Goal: Task Accomplishment & Management: Use online tool/utility

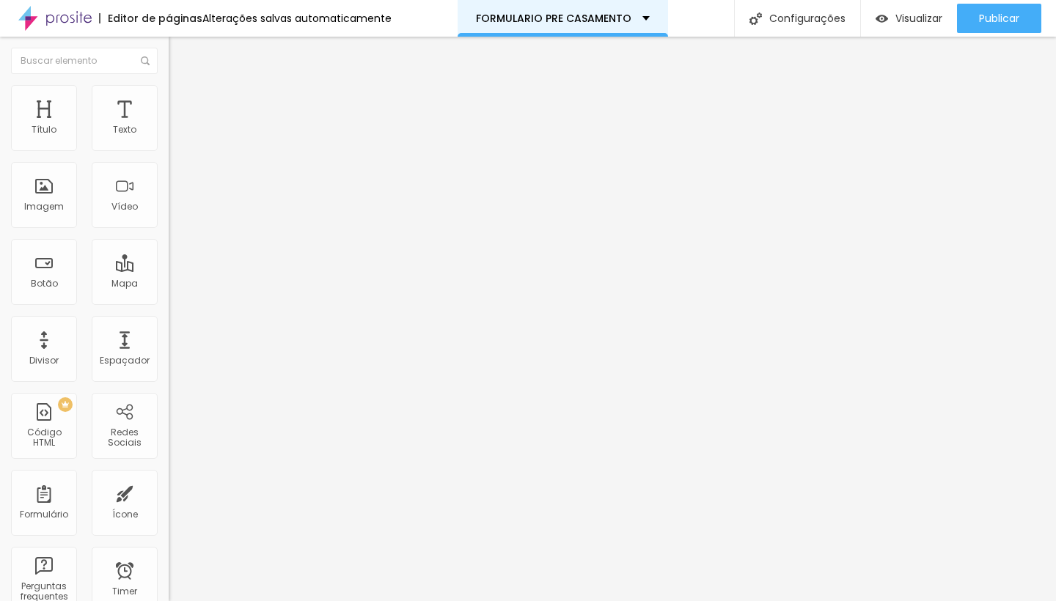
click at [549, 12] on div "FORMULARIO PRE CASAMENTO" at bounding box center [563, 18] width 210 height 37
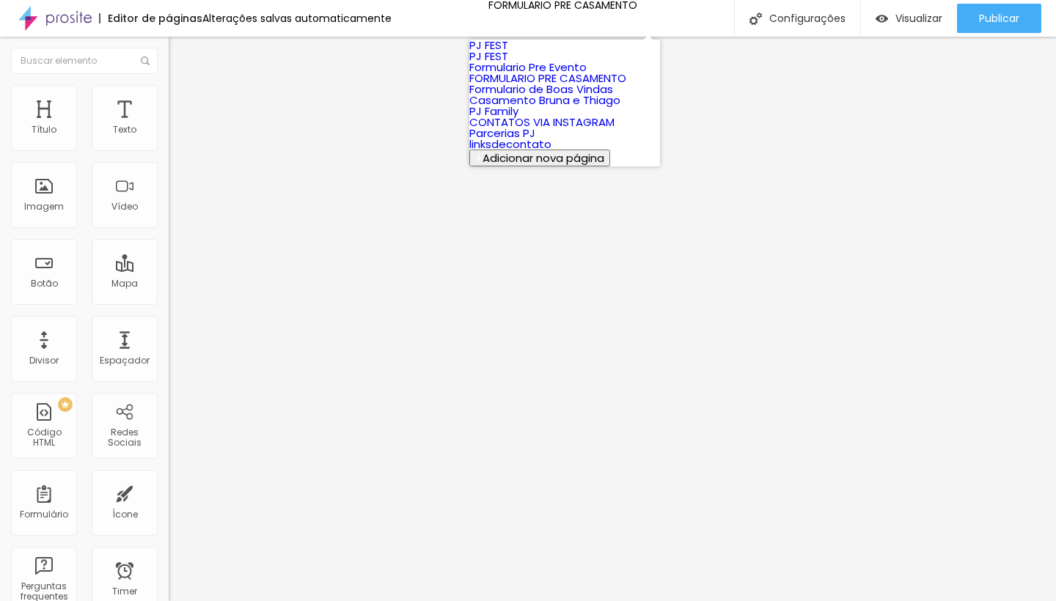
click at [573, 86] on link "FORMULARIO PRE CASAMENTO" at bounding box center [547, 77] width 157 height 15
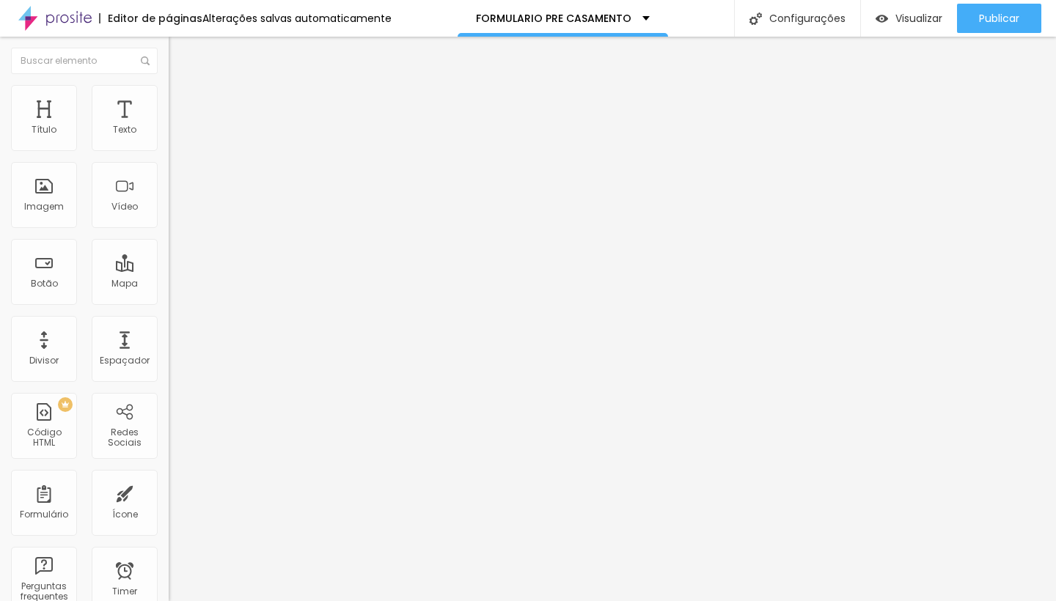
click at [169, 95] on li "Estilo" at bounding box center [253, 92] width 169 height 15
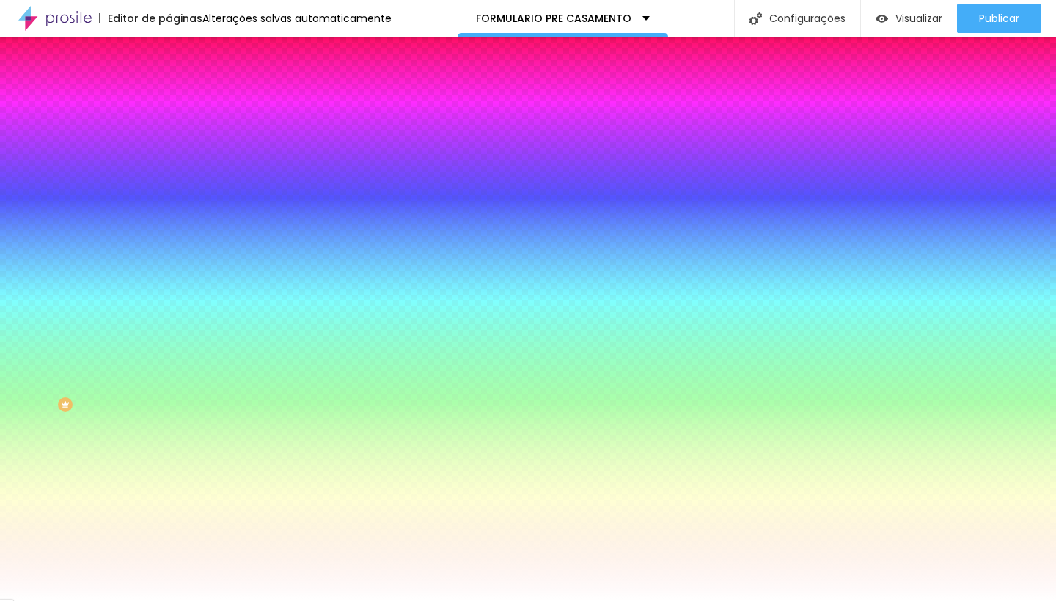
click at [169, 100] on li "Avançado" at bounding box center [253, 107] width 169 height 15
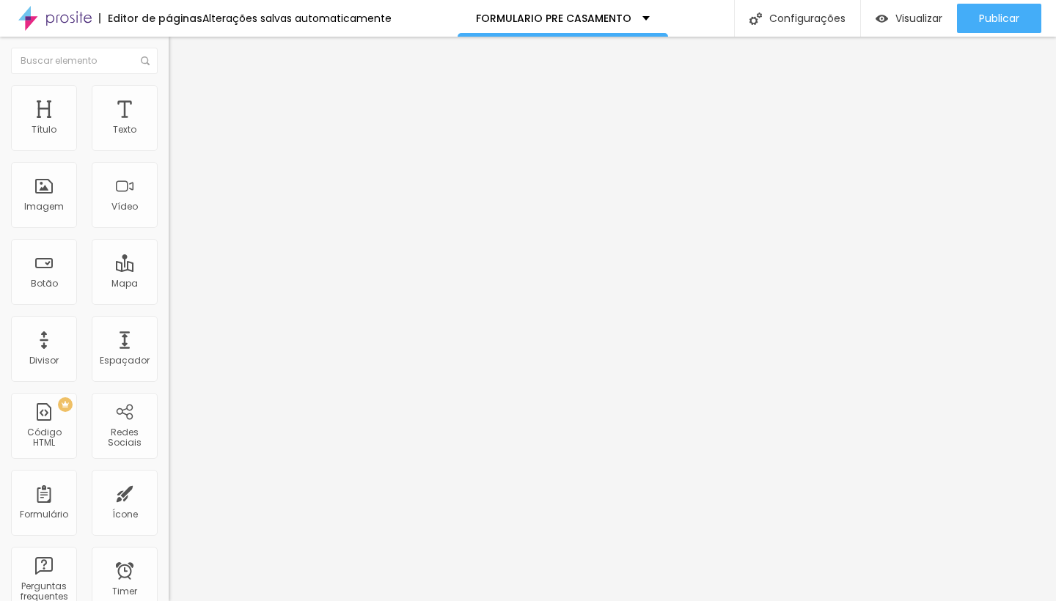
click at [169, 91] on li "Estilo" at bounding box center [253, 92] width 169 height 15
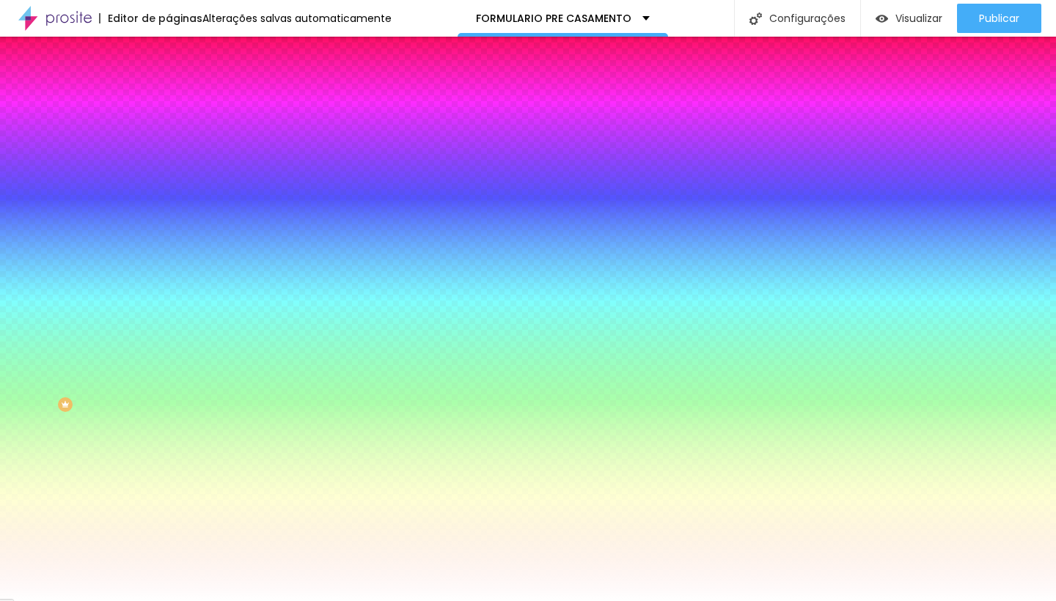
click at [182, 87] on span "Conteúdo" at bounding box center [204, 80] width 45 height 12
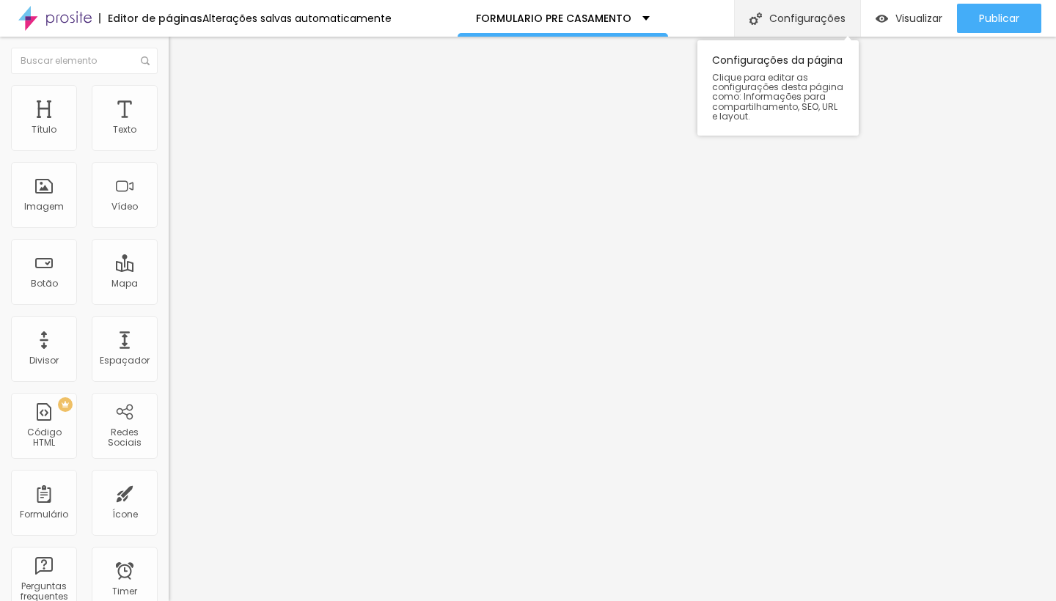
click at [791, 26] on div "Configurações" at bounding box center [797, 18] width 126 height 37
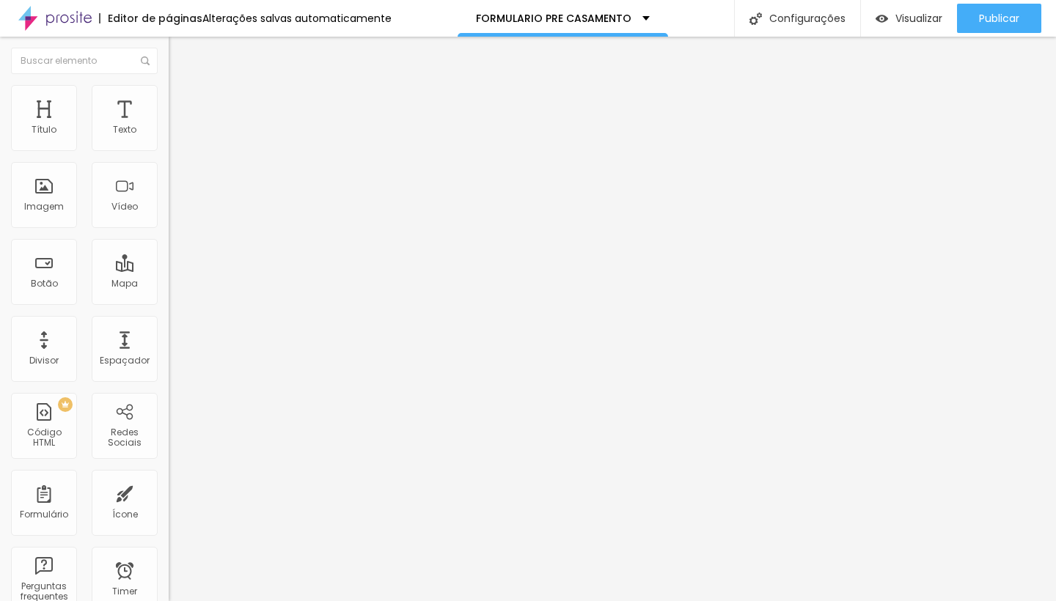
click at [169, 148] on img at bounding box center [173, 152] width 9 height 9
drag, startPoint x: 283, startPoint y: 268, endPoint x: 289, endPoint y: 89, distance: 179.7
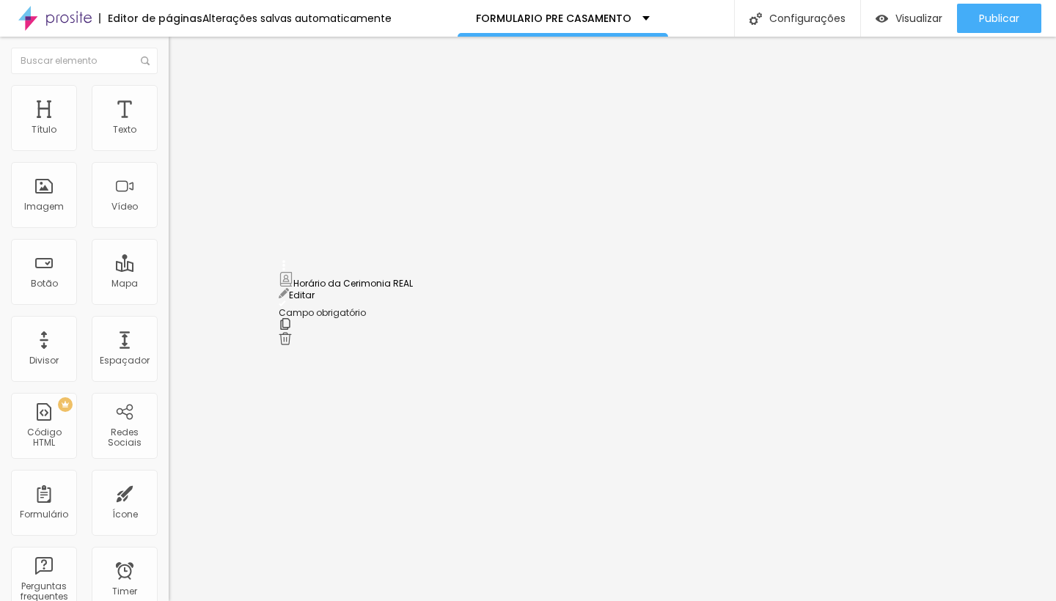
drag, startPoint x: 284, startPoint y: 325, endPoint x: 284, endPoint y: 281, distance: 44.0
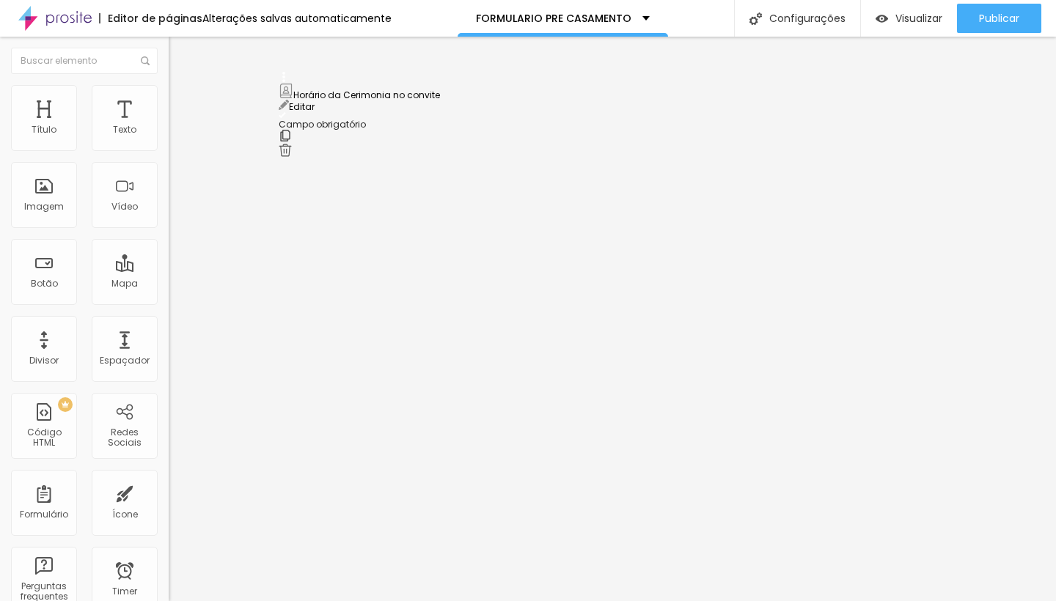
drag, startPoint x: 284, startPoint y: 274, endPoint x: 285, endPoint y: 98, distance: 176.7
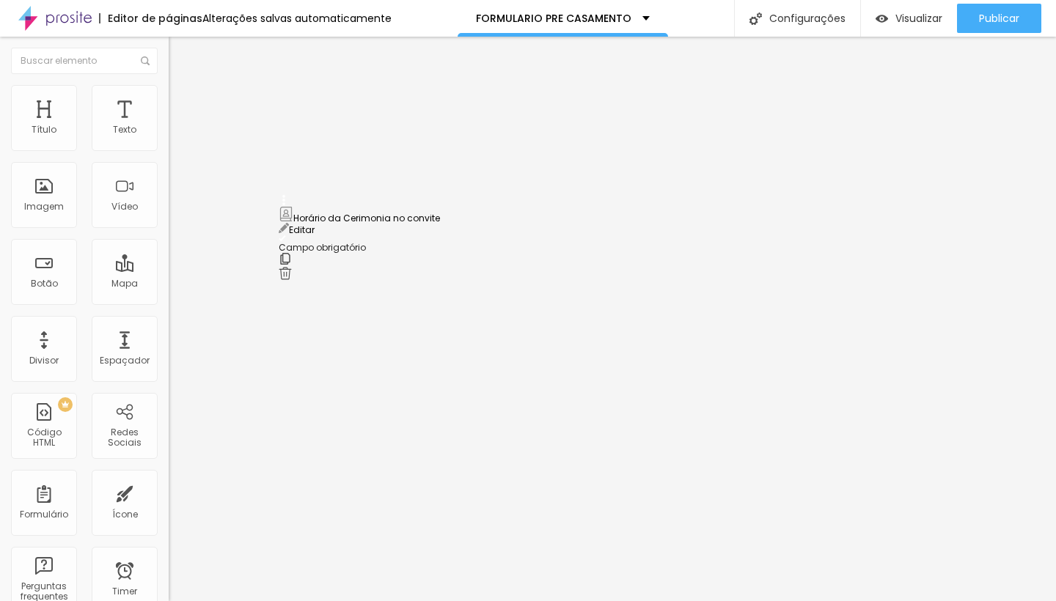
drag, startPoint x: 280, startPoint y: 312, endPoint x: 273, endPoint y: 217, distance: 95.6
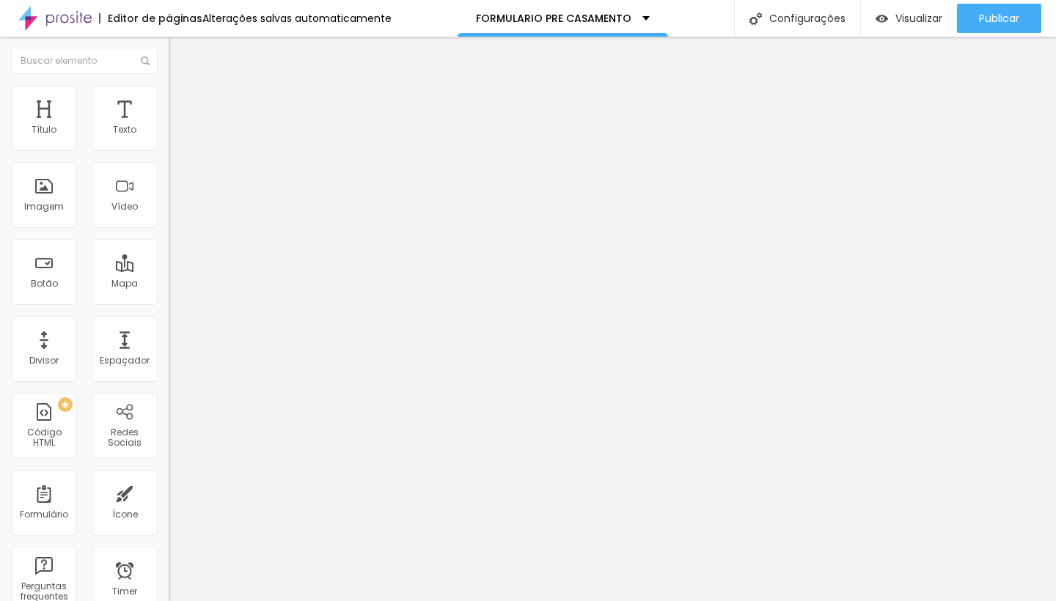
scroll to position [1094, 0]
